Goal: Navigation & Orientation: Find specific page/section

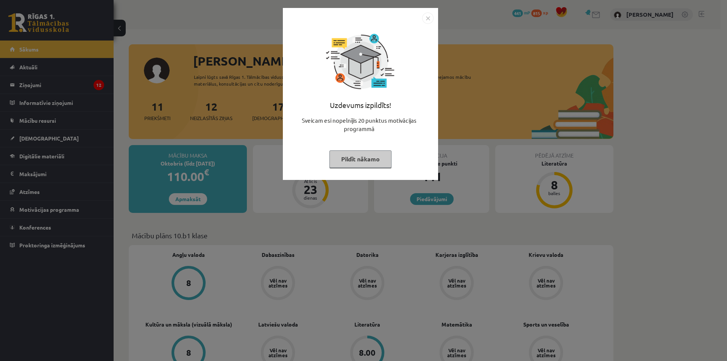
click at [362, 157] on button "Pildīt nākamo" at bounding box center [361, 158] width 62 height 17
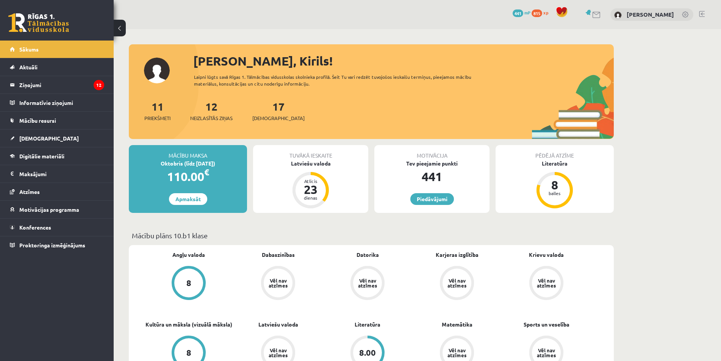
scroll to position [76, 0]
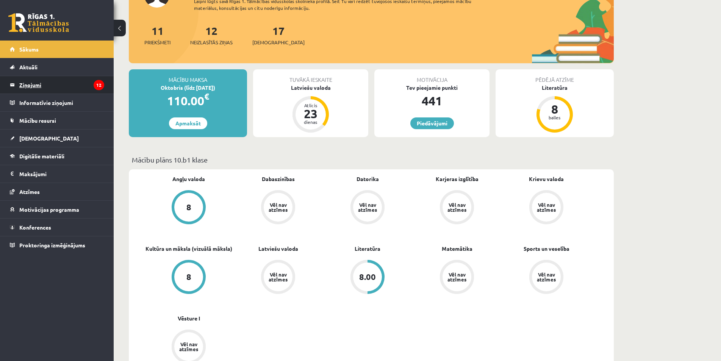
click at [59, 89] on legend "Ziņojumi 12" at bounding box center [61, 84] width 85 height 17
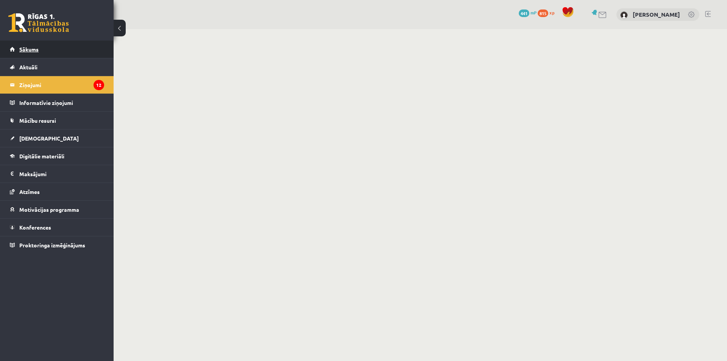
click at [27, 49] on span "Sākums" at bounding box center [28, 49] width 19 height 7
